Goal: Task Accomplishment & Management: Manage account settings

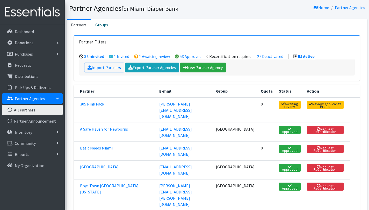
scroll to position [9, 0]
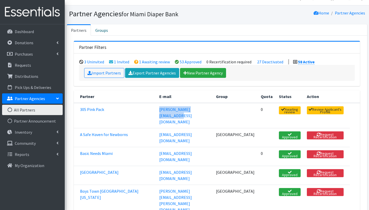
drag, startPoint x: 158, startPoint y: 110, endPoint x: 206, endPoint y: 115, distance: 48.4
click at [206, 115] on td "[PERSON_NAME][EMAIL_ADDRESS][DOMAIN_NAME]" at bounding box center [184, 115] width 57 height 25
copy link "[PERSON_NAME][EMAIL_ADDRESS][DOMAIN_NAME]"
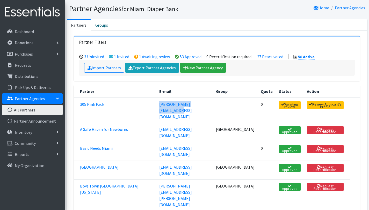
scroll to position [14, 0]
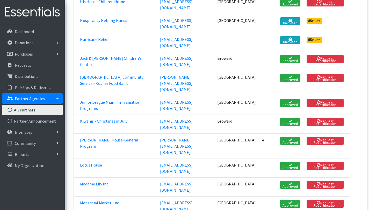
scroll to position [634, 0]
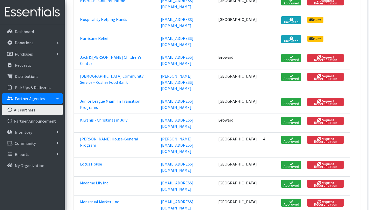
scroll to position [629, 0]
